Goal: Information Seeking & Learning: Find specific fact

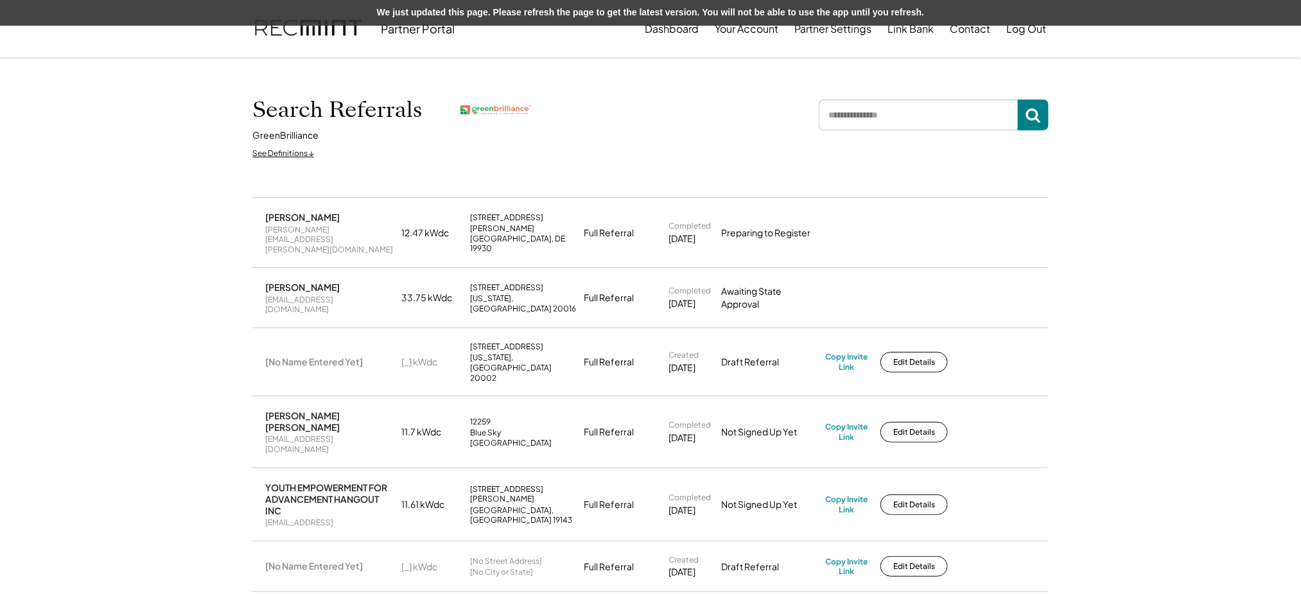
click at [844, 119] on input "input" at bounding box center [918, 115] width 199 height 31
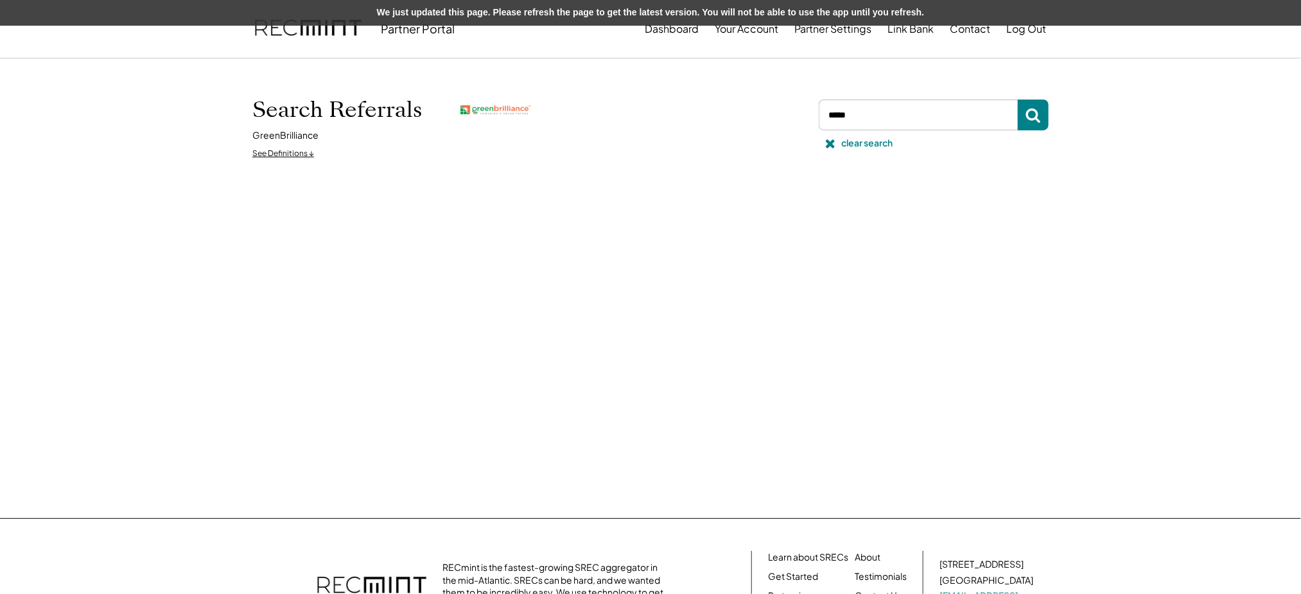
click at [865, 125] on input "input" at bounding box center [918, 115] width 199 height 31
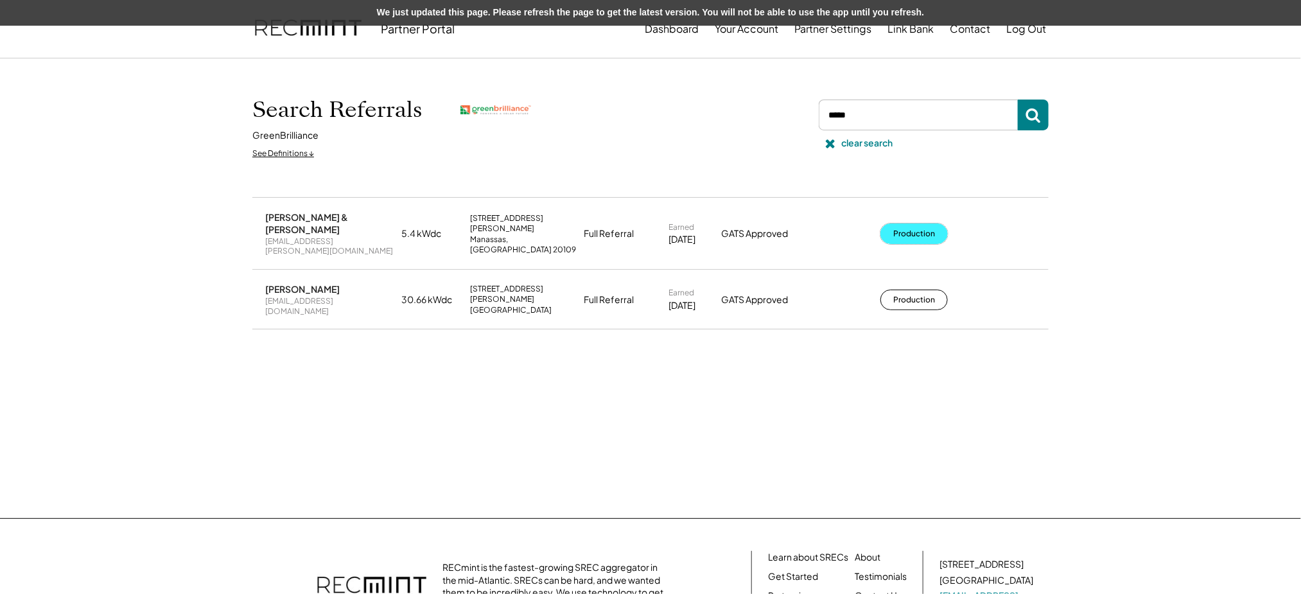
click at [904, 224] on button "Production" at bounding box center [914, 234] width 67 height 21
click at [870, 116] on input "input" at bounding box center [918, 115] width 199 height 31
paste input "**********"
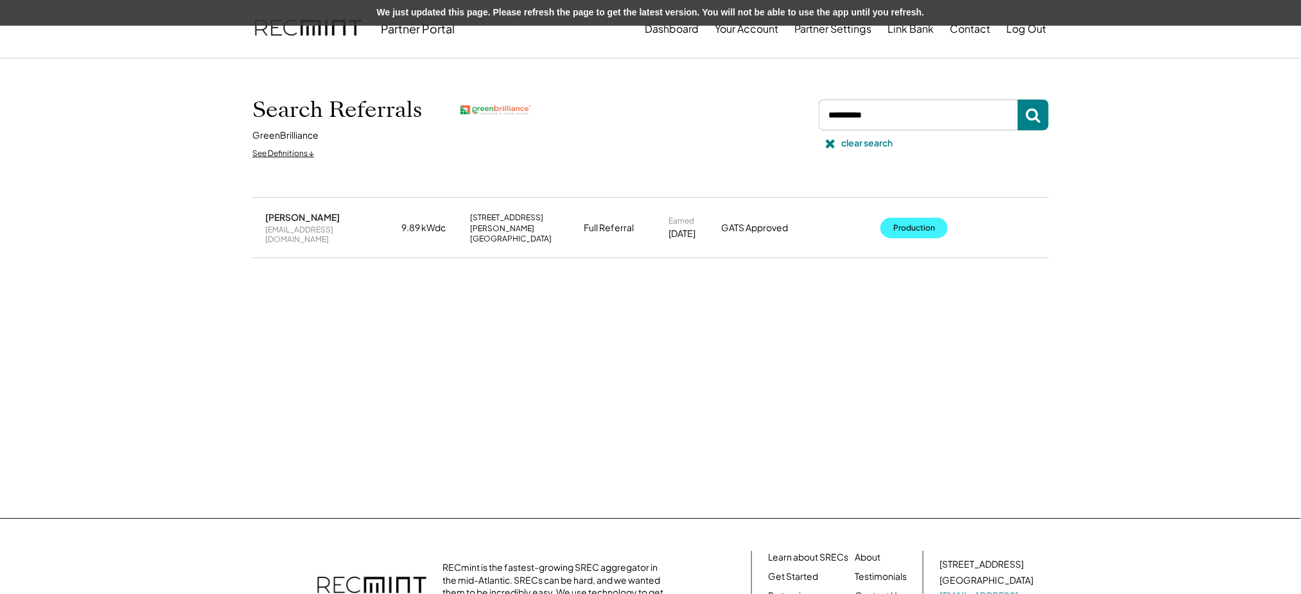
click at [906, 218] on button "Production" at bounding box center [914, 228] width 67 height 21
click at [897, 118] on input "input" at bounding box center [918, 115] width 199 height 31
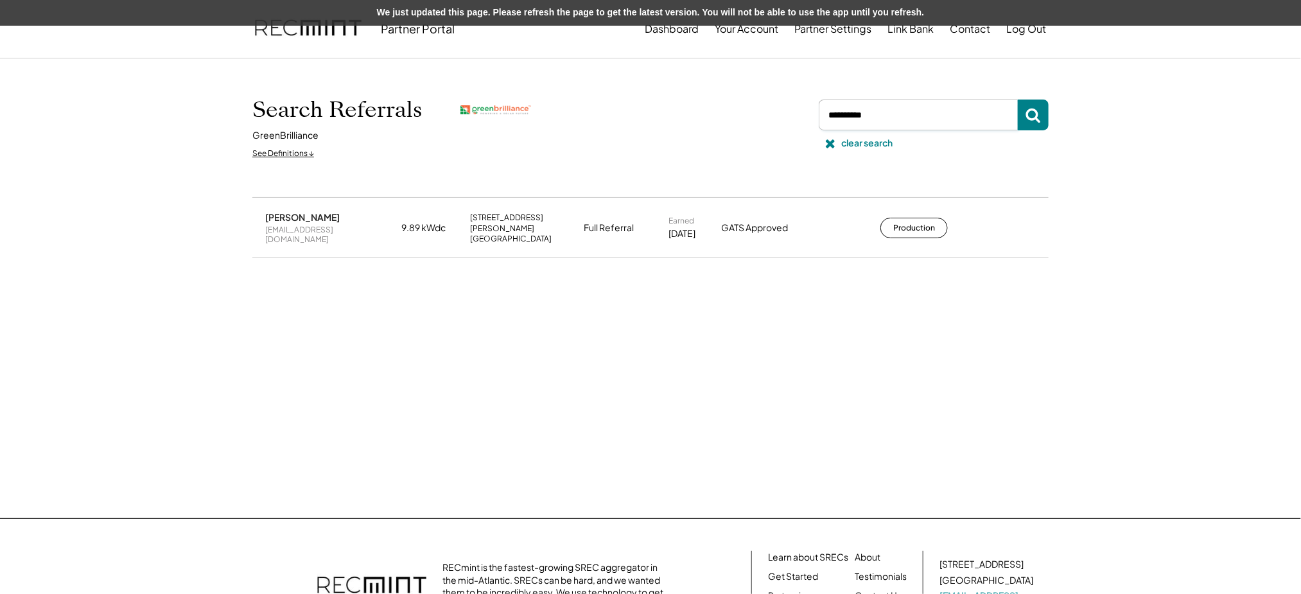
paste input "**********"
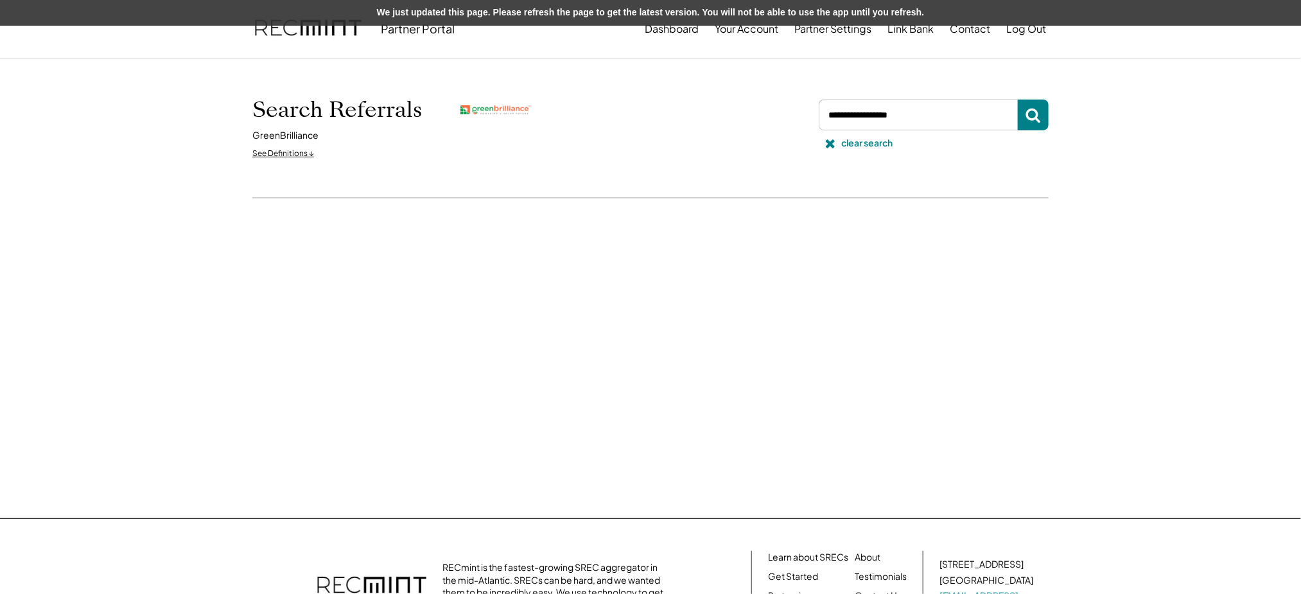
click at [873, 114] on input "input" at bounding box center [918, 115] width 199 height 31
drag, startPoint x: 872, startPoint y: 116, endPoint x: 954, endPoint y: 116, distance: 82.2
click at [954, 116] on input "input" at bounding box center [918, 115] width 199 height 31
type input "*********"
click at [841, 139] on div "clear search" at bounding box center [866, 143] width 51 height 13
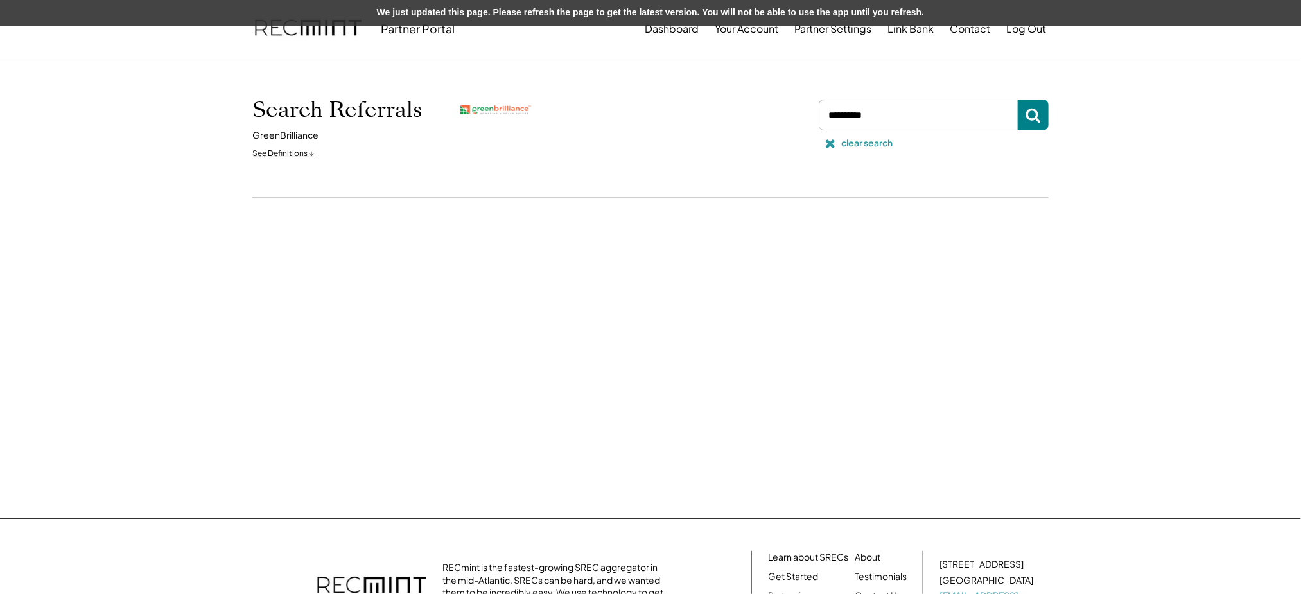
click at [831, 141] on icon at bounding box center [830, 143] width 13 height 13
click at [885, 116] on input "input" at bounding box center [918, 115] width 199 height 31
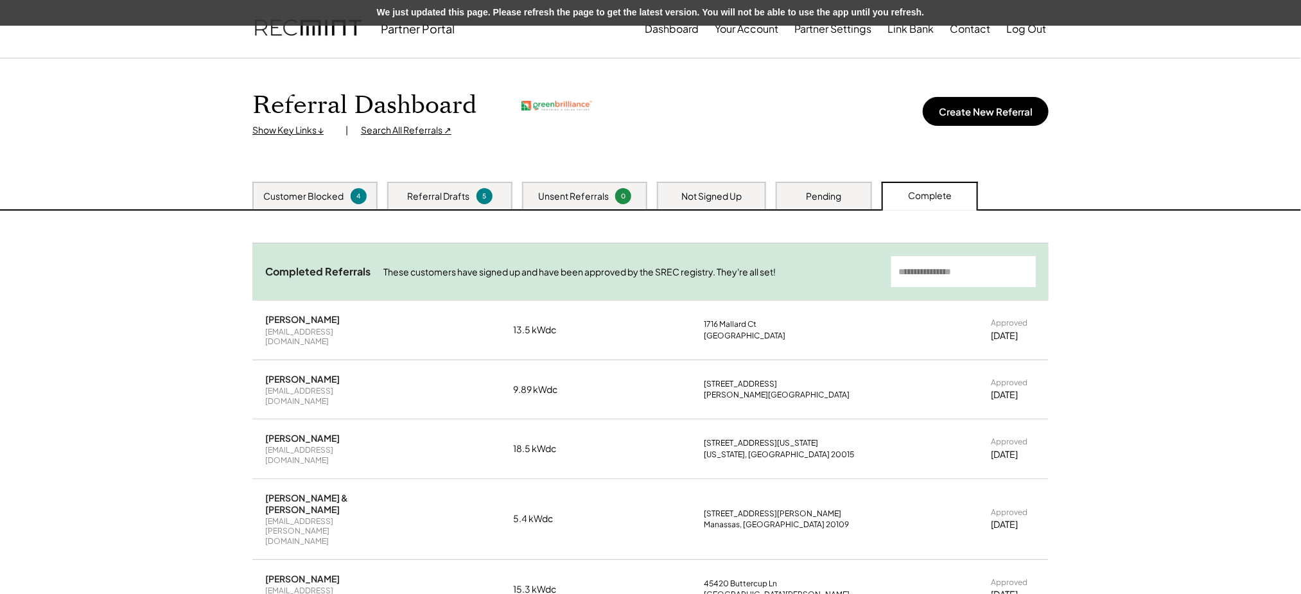
click at [1012, 448] on div "10/06/25" at bounding box center [1004, 454] width 27 height 13
click at [1012, 448] on div "[DATE]" at bounding box center [1004, 454] width 27 height 13
click at [320, 492] on div "Tyler Handley & Carolyn Johnson" at bounding box center [326, 503] width 122 height 23
click at [286, 373] on div "Sheila Joy" at bounding box center [302, 379] width 75 height 12
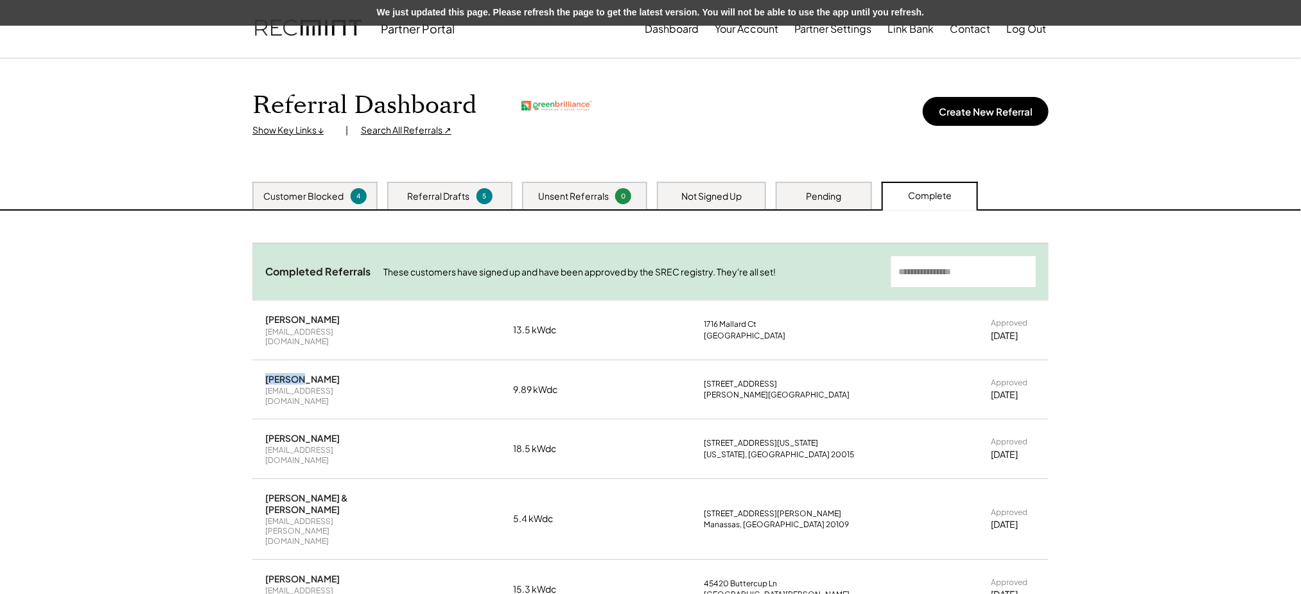
click at [286, 373] on div "Sheila Joy" at bounding box center [302, 379] width 75 height 12
copy div "Sheila Joy"
click at [279, 432] on div "Nathaniel Pearlman" at bounding box center [302, 438] width 75 height 12
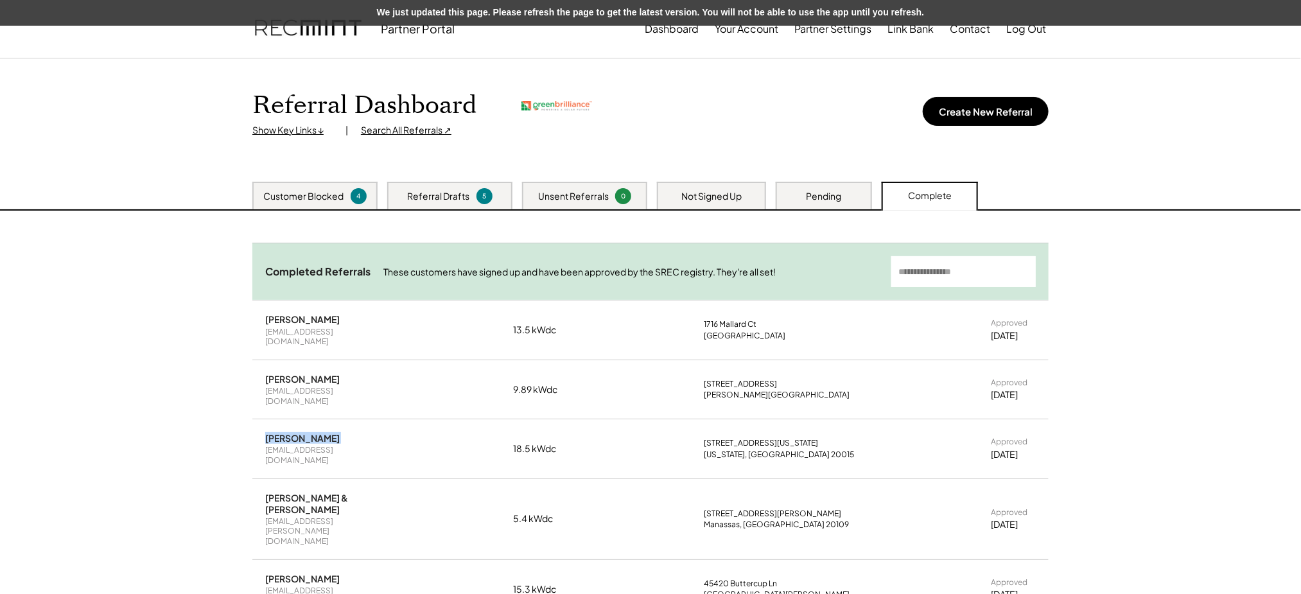
click at [279, 432] on div "Nathaniel Pearlman" at bounding box center [302, 438] width 75 height 12
copy div "Nathaniel Pearlman"
click at [407, 135] on div "Search All Referrals ↗" at bounding box center [406, 130] width 91 height 13
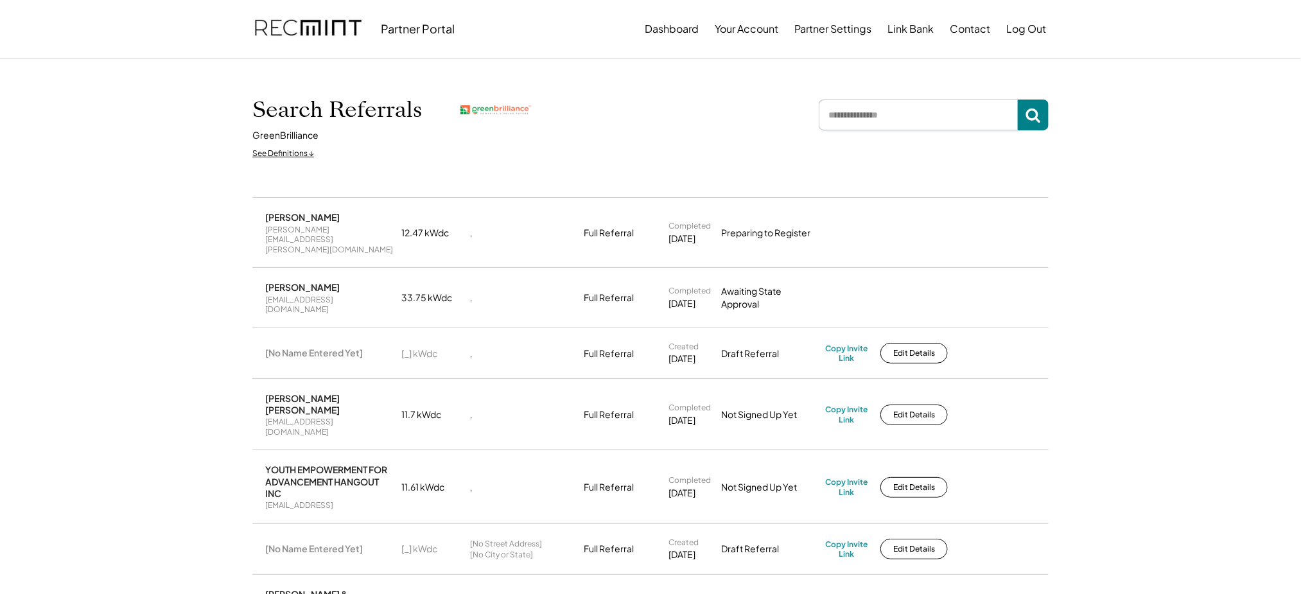
click at [848, 110] on input "input" at bounding box center [918, 115] width 199 height 31
type input "*******"
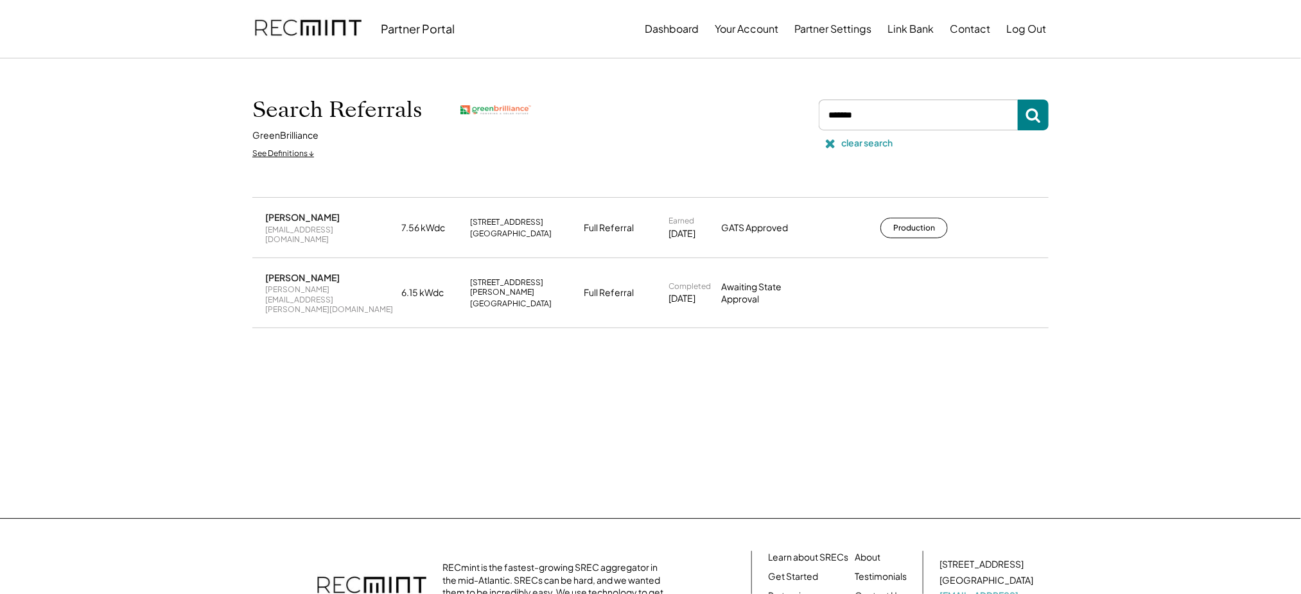
click at [841, 145] on div "clear search" at bounding box center [866, 143] width 51 height 13
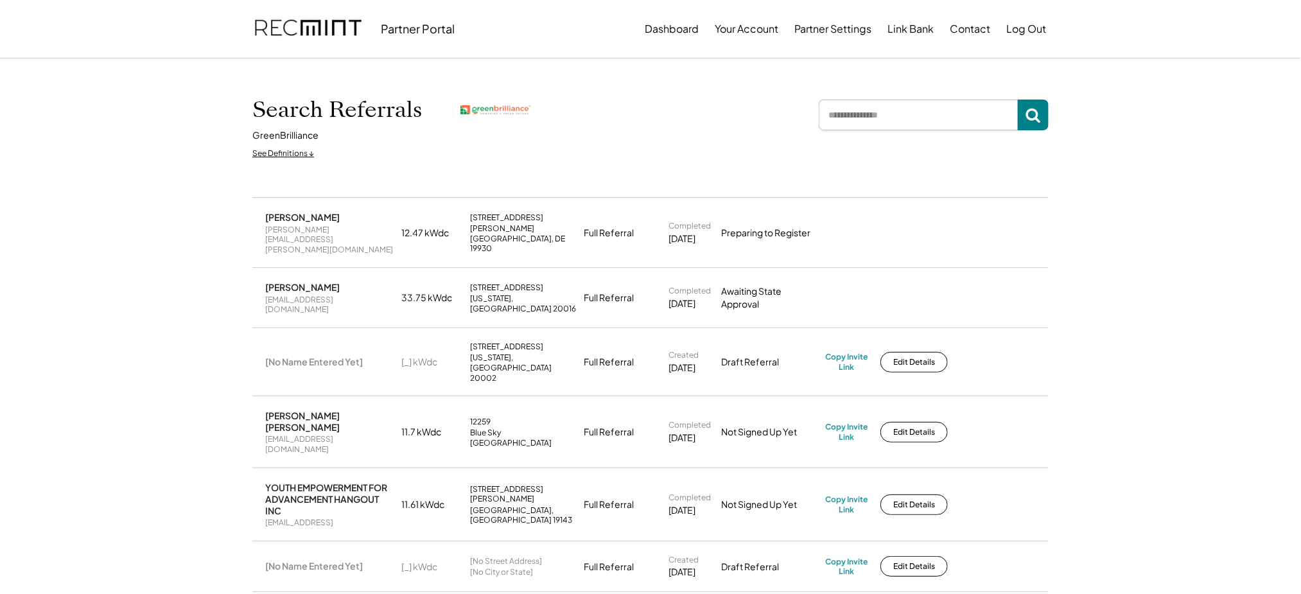
click at [867, 122] on input "input" at bounding box center [918, 115] width 199 height 31
type input "****"
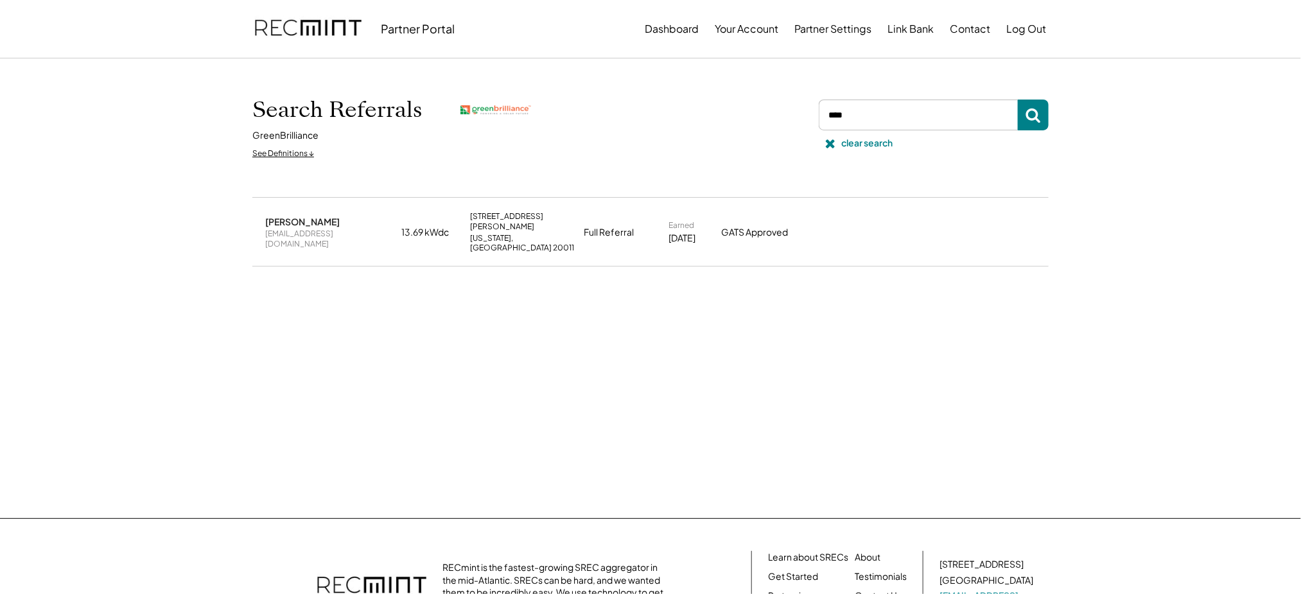
click at [347, 229] on div "[EMAIL_ADDRESS][DOMAIN_NAME]" at bounding box center [329, 239] width 128 height 20
click at [346, 229] on div "chao.joannaa1@gmail.com" at bounding box center [329, 239] width 128 height 20
copy div "chao.joannaa1@gmail.com"
click at [891, 222] on button "Production" at bounding box center [914, 232] width 67 height 21
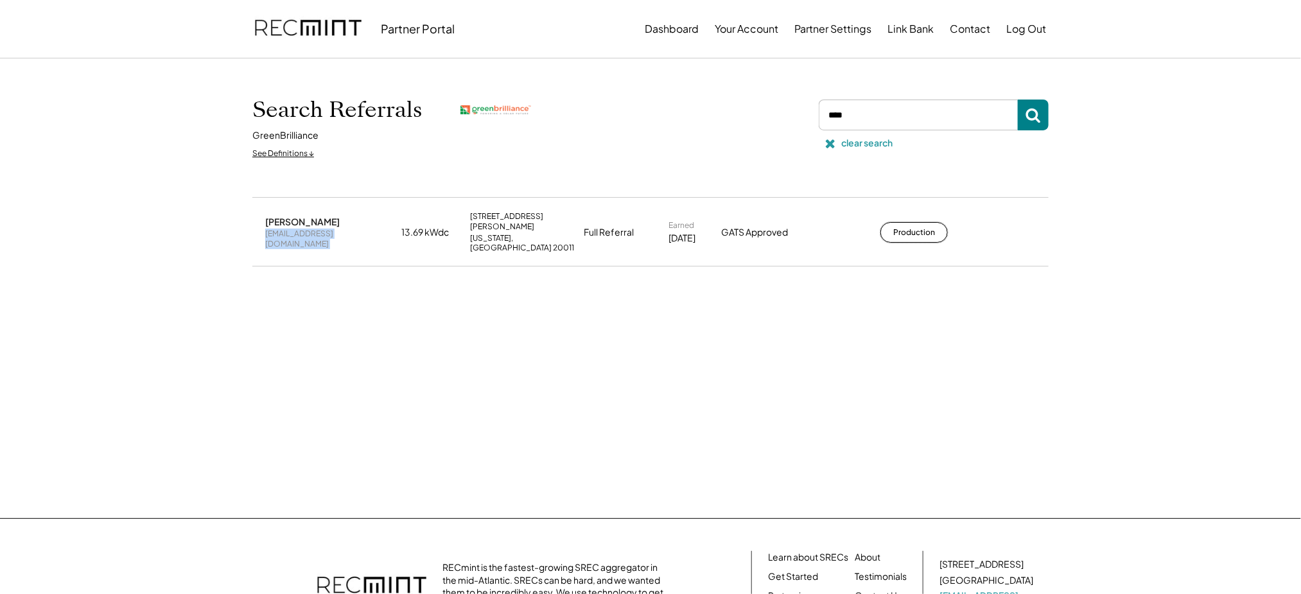
click at [829, 146] on use at bounding box center [830, 143] width 9 height 9
